Goal: Complete application form

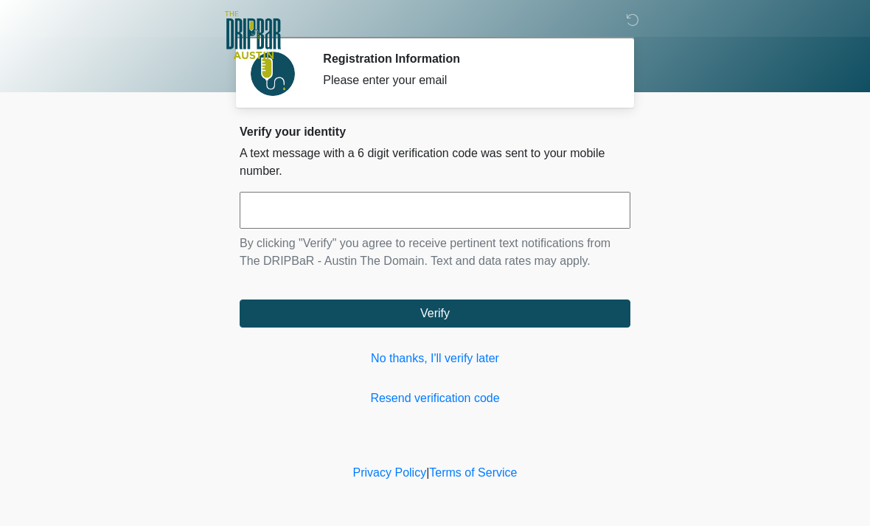
click at [464, 359] on link "No thanks, I'll verify later" at bounding box center [435, 358] width 391 height 18
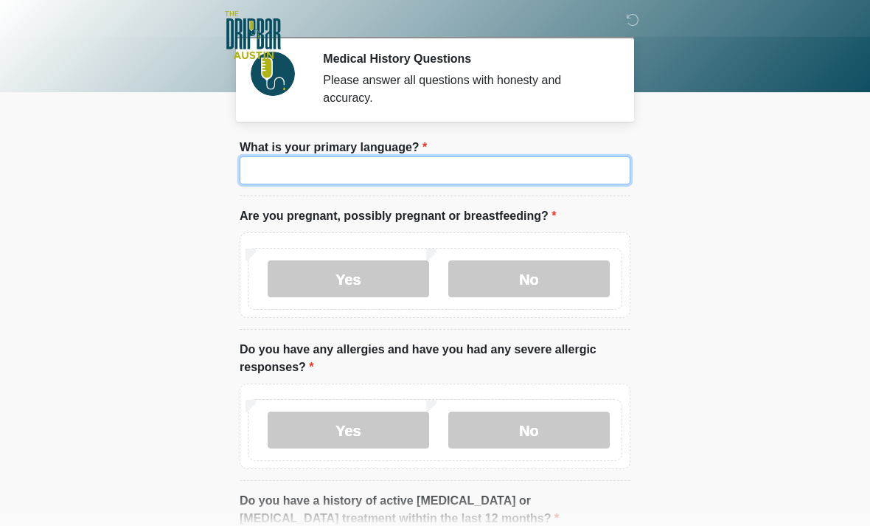
click at [447, 168] on input "What is your primary language?" at bounding box center [435, 170] width 391 height 28
type input "*"
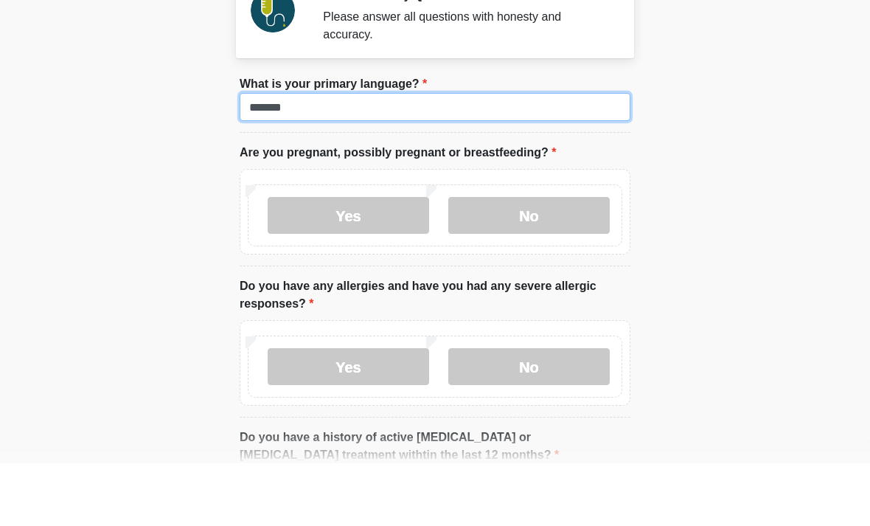
type input "*******"
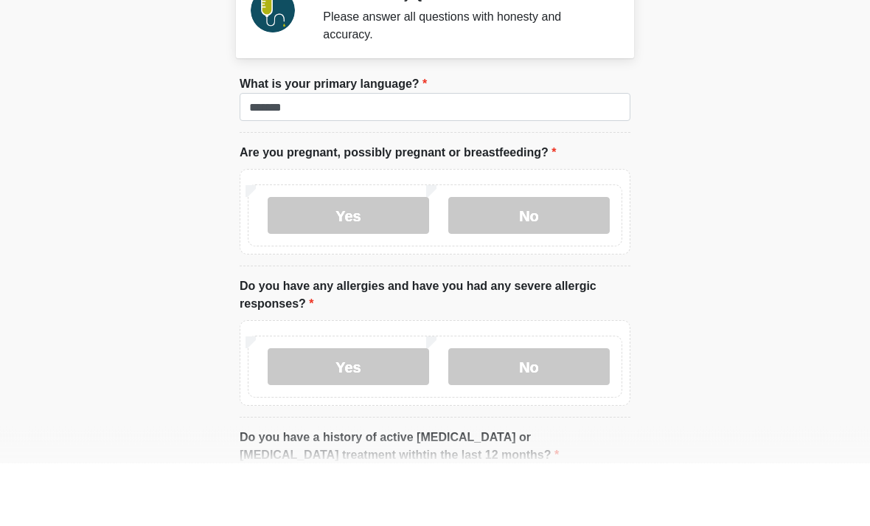
click at [536, 260] on label "No" at bounding box center [528, 278] width 161 height 37
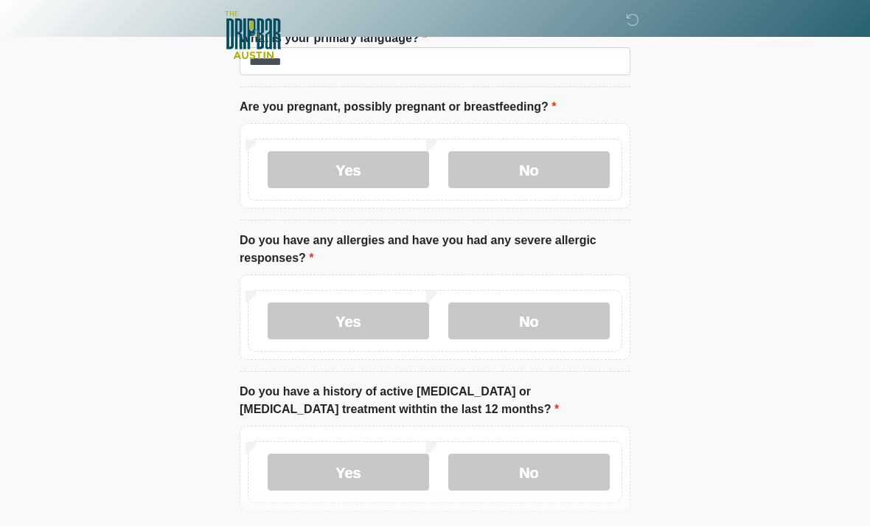
scroll to position [113, 0]
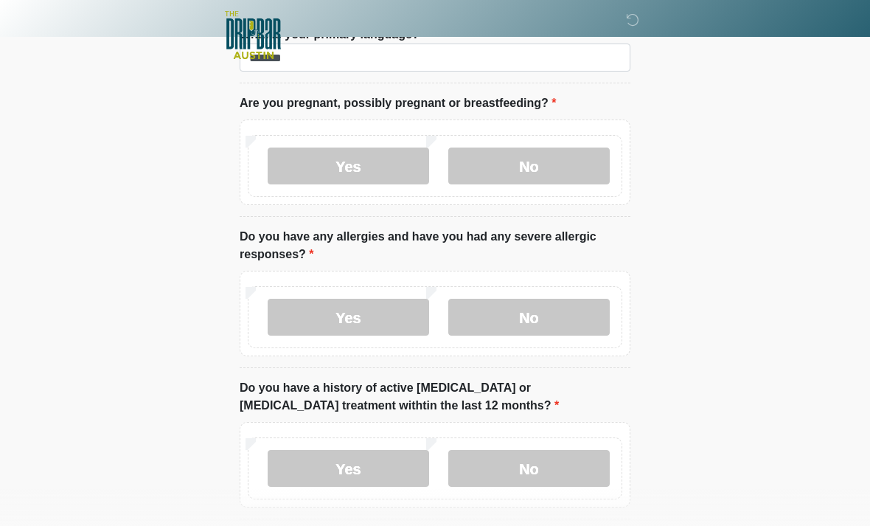
click at [529, 332] on label "No" at bounding box center [528, 317] width 161 height 37
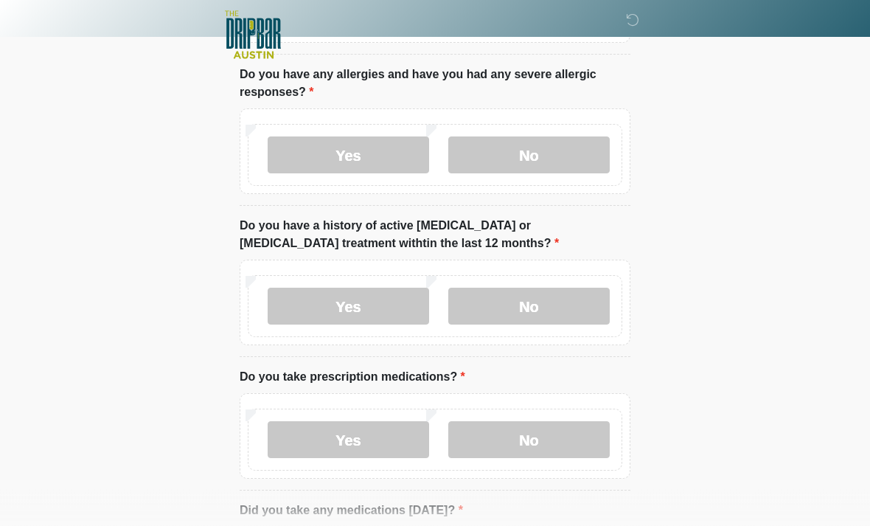
scroll to position [275, 0]
click at [549, 301] on label "No" at bounding box center [528, 306] width 161 height 37
click at [560, 426] on label "No" at bounding box center [528, 439] width 161 height 37
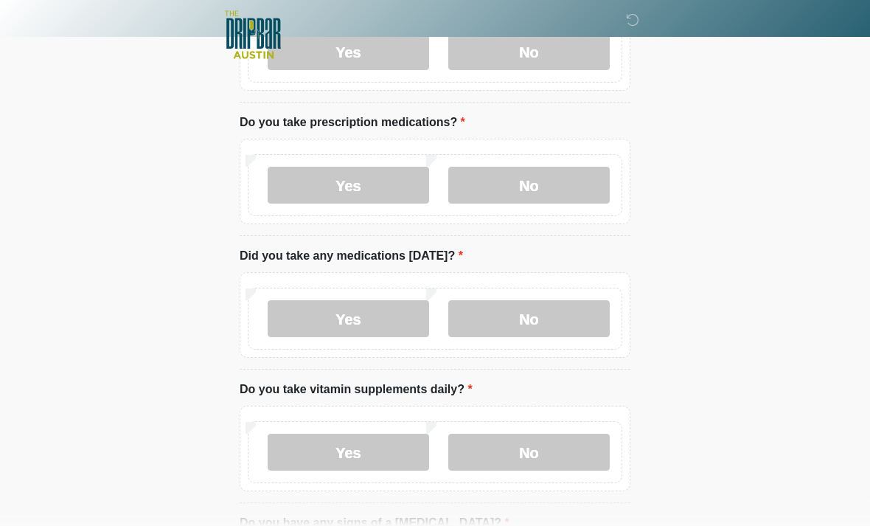
click at [553, 310] on label "No" at bounding box center [528, 319] width 161 height 37
click at [543, 437] on label "No" at bounding box center [528, 452] width 161 height 37
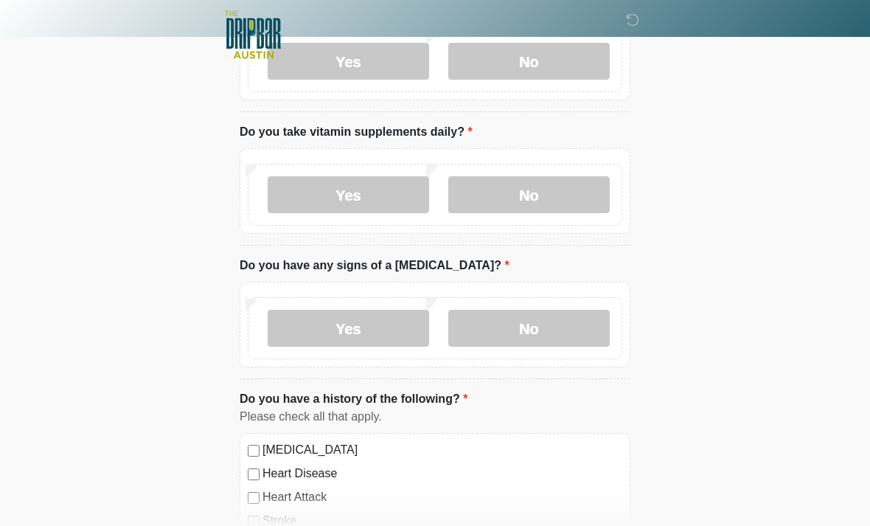
scroll to position [793, 0]
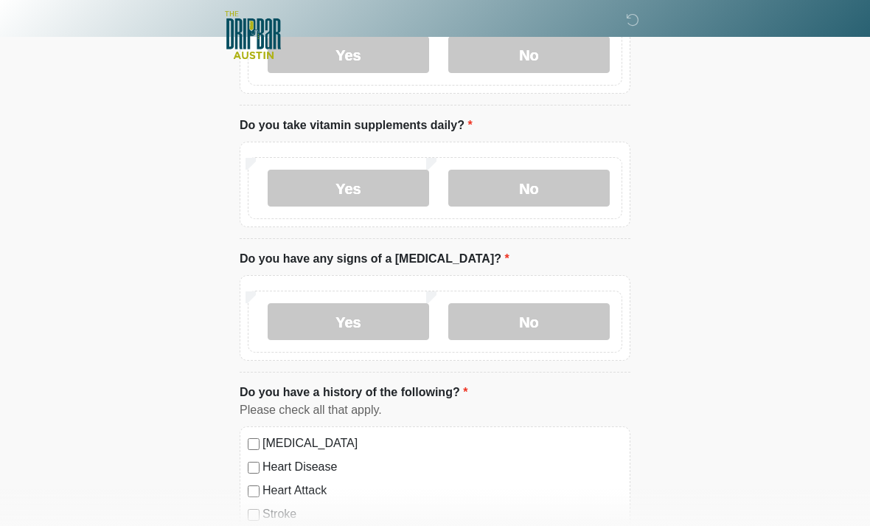
click at [544, 314] on label "No" at bounding box center [528, 321] width 161 height 37
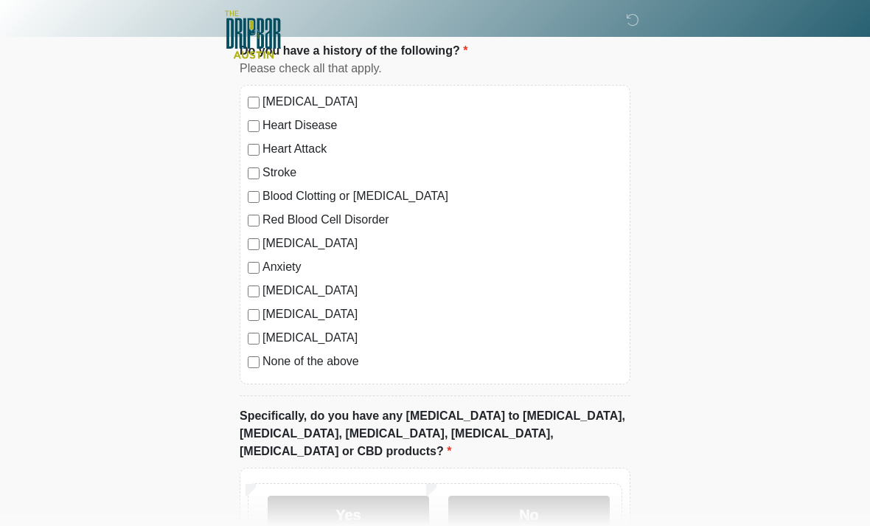
scroll to position [1135, 0]
click at [540, 495] on label "No" at bounding box center [528, 513] width 161 height 37
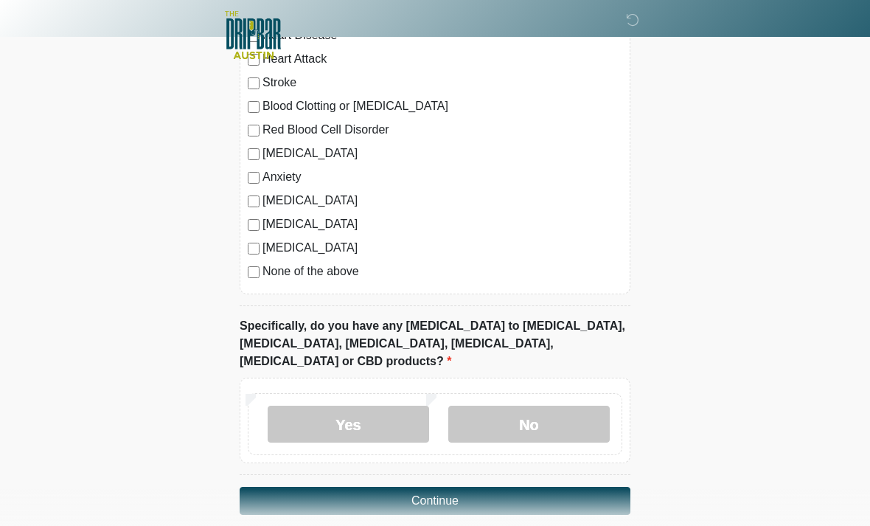
click at [470, 487] on button "Continue" at bounding box center [435, 501] width 391 height 28
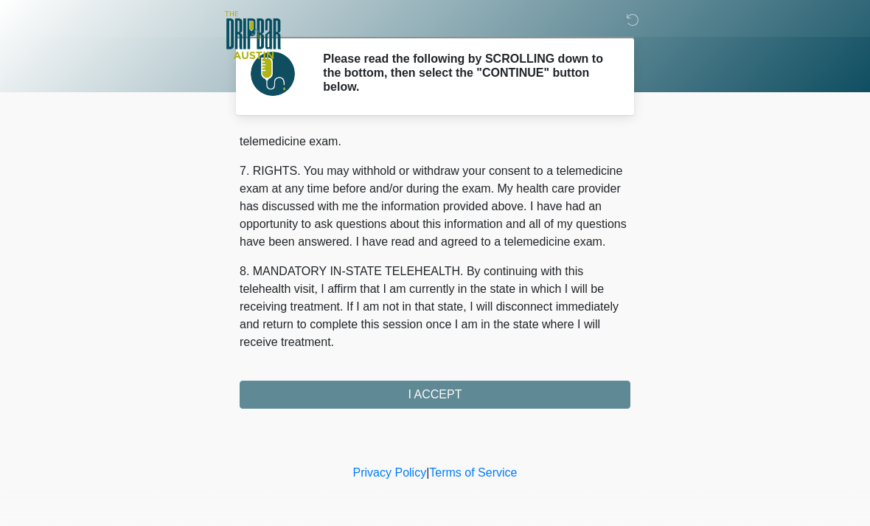
scroll to position [642, 0]
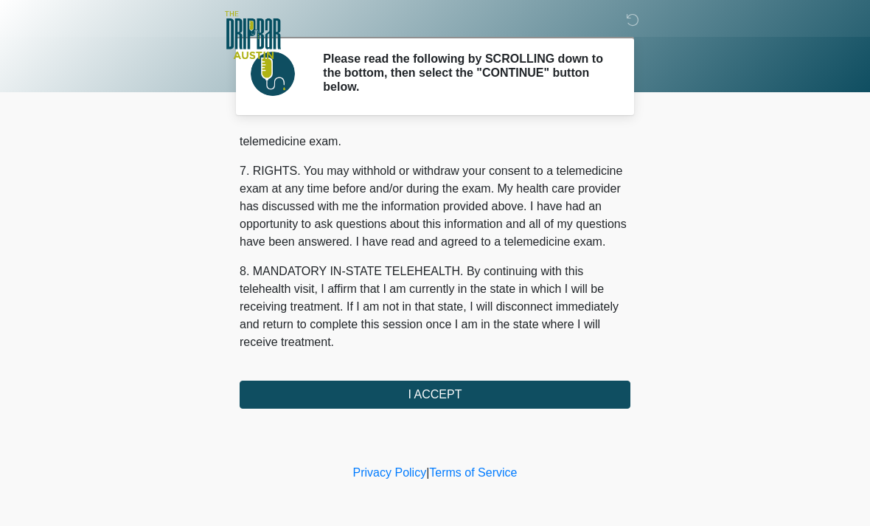
click at [467, 394] on button "I ACCEPT" at bounding box center [435, 394] width 391 height 28
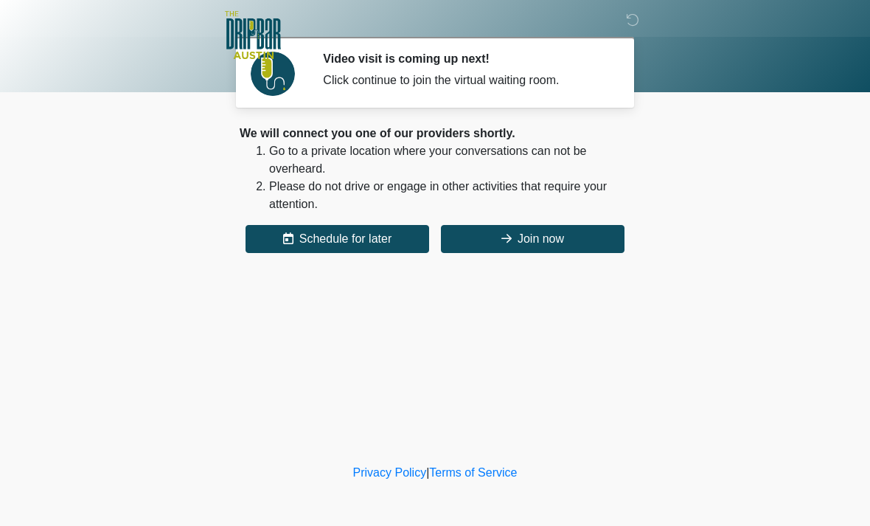
click at [552, 237] on button "Join now" at bounding box center [533, 239] width 184 height 28
